Goal: Task Accomplishment & Management: Use online tool/utility

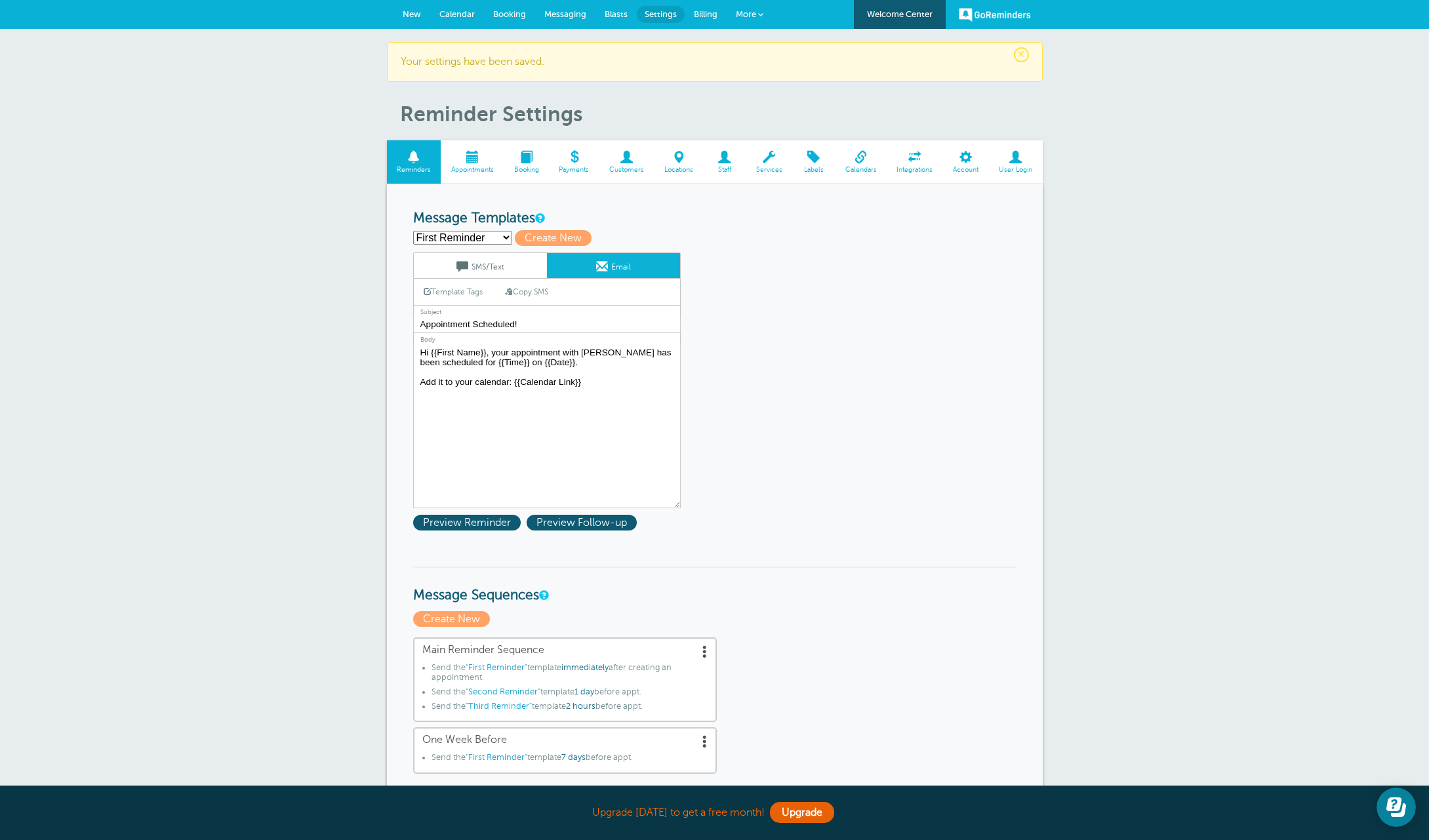
click at [408, 16] on span "New" at bounding box center [411, 14] width 18 height 10
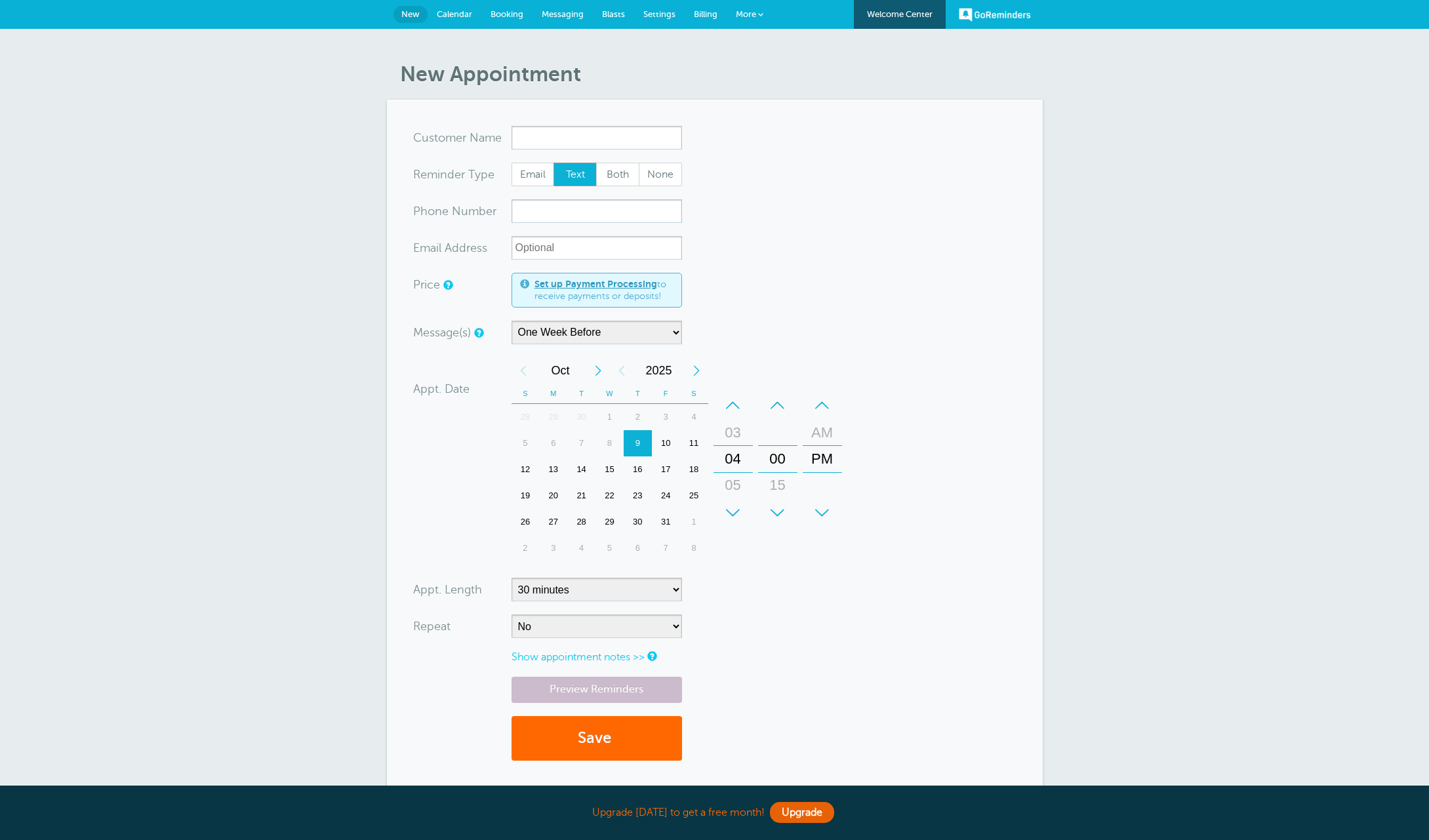
select select "163589"
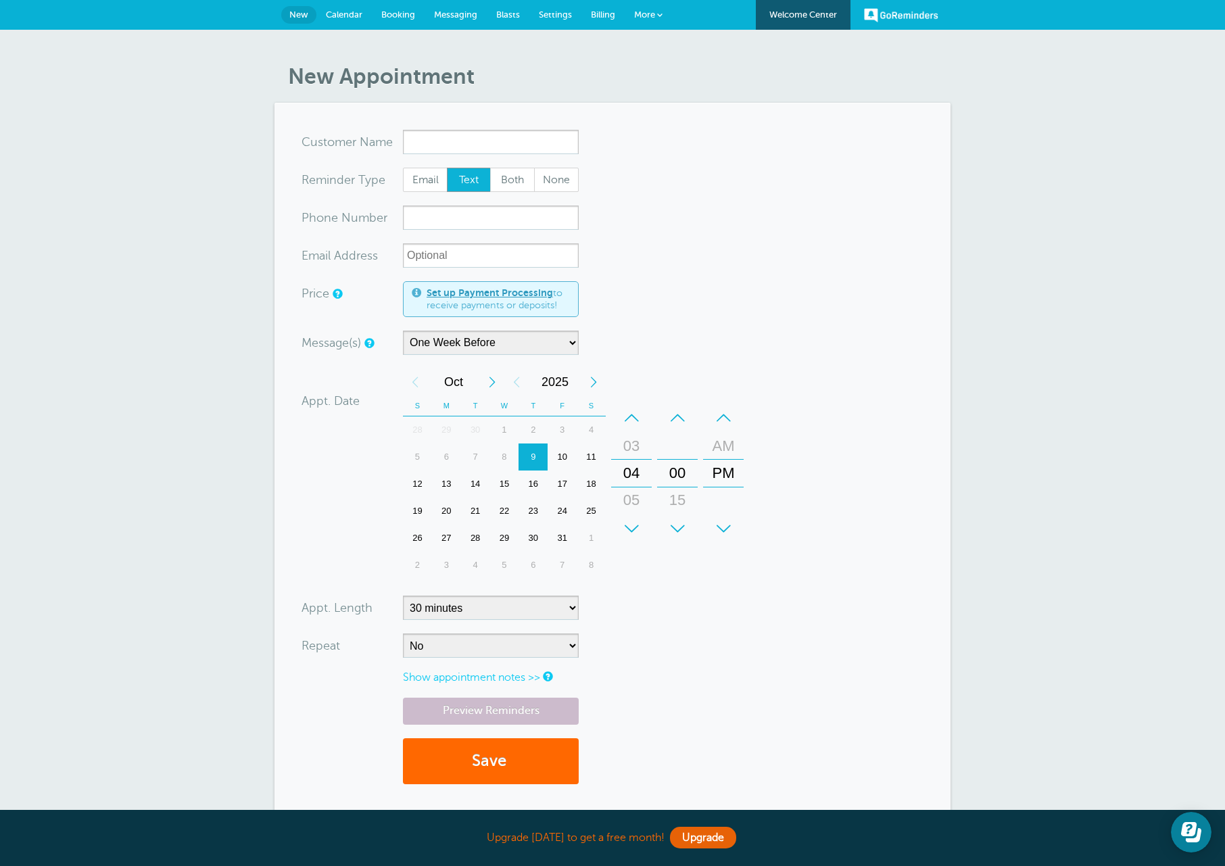
click at [463, 10] on span "Messaging" at bounding box center [455, 14] width 43 height 10
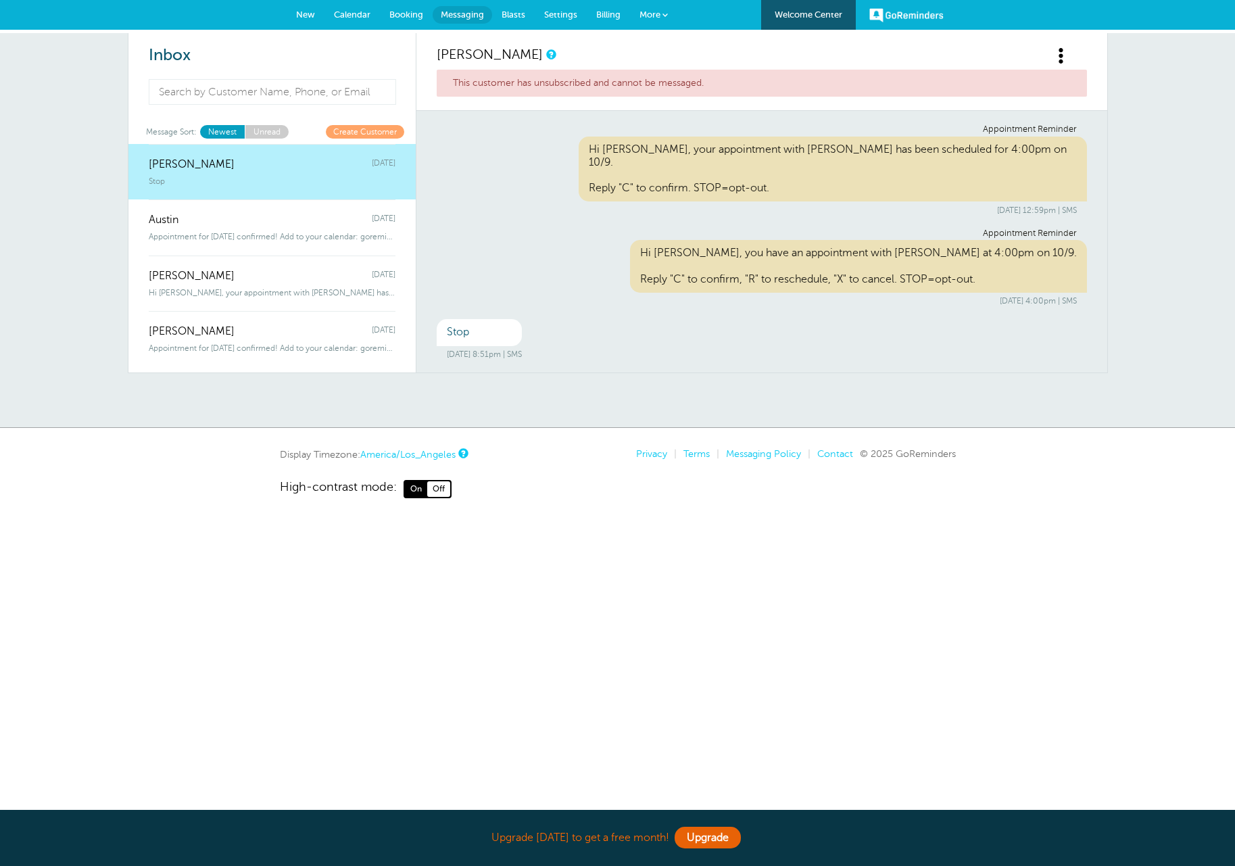
drag, startPoint x: 239, startPoint y: 19, endPoint x: 263, endPoint y: 16, distance: 23.9
click at [240, 19] on div "GoReminders [GEOGRAPHIC_DATA] New Calendar Booking Messaging Blasts Settings Bi…" at bounding box center [617, 15] width 1235 height 30
click at [476, 14] on span "Messaging" at bounding box center [462, 14] width 43 height 10
